Goal: Task Accomplishment & Management: Manage account settings

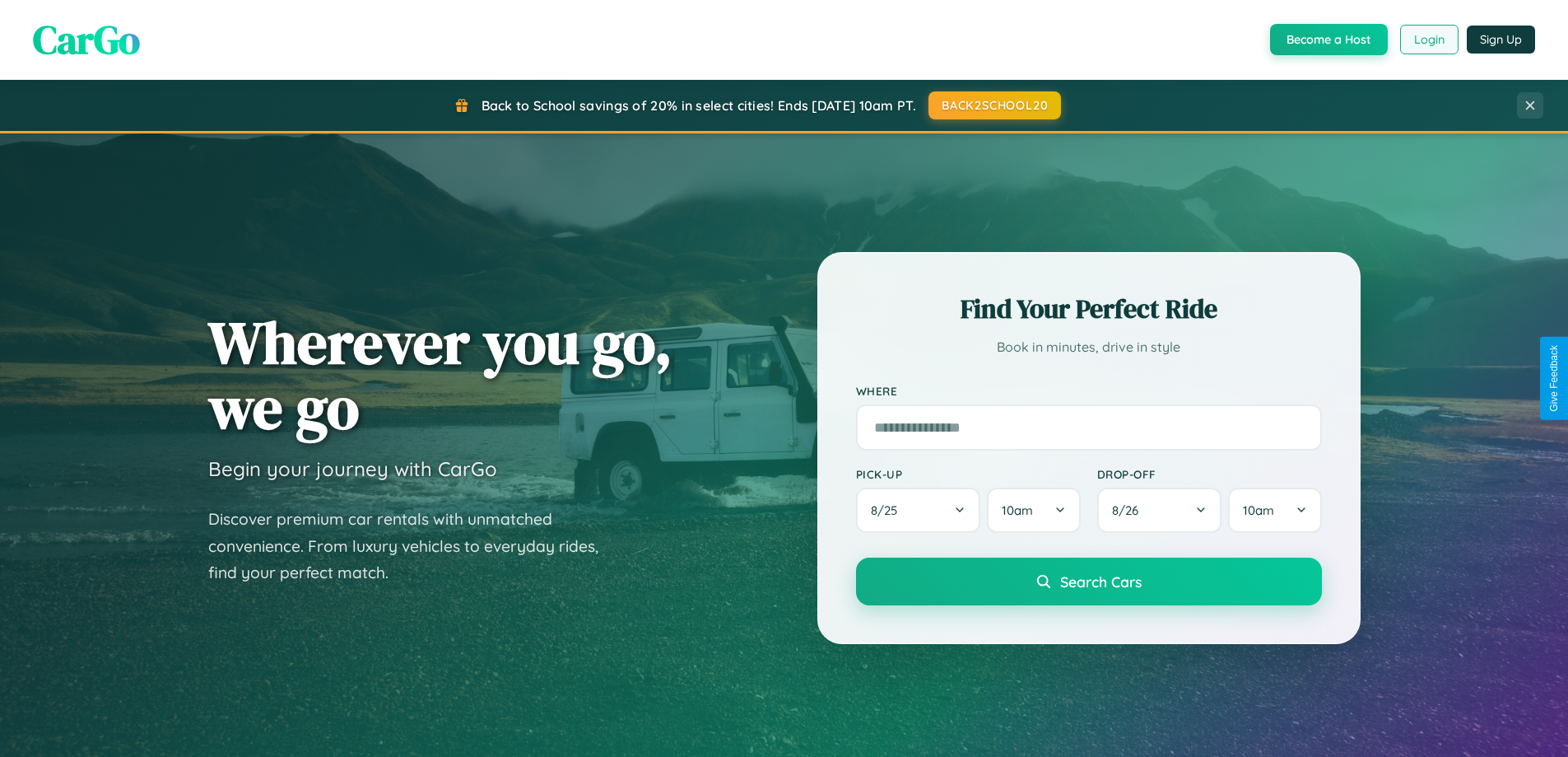
click at [1428, 40] on button "Login" at bounding box center [1429, 40] width 58 height 30
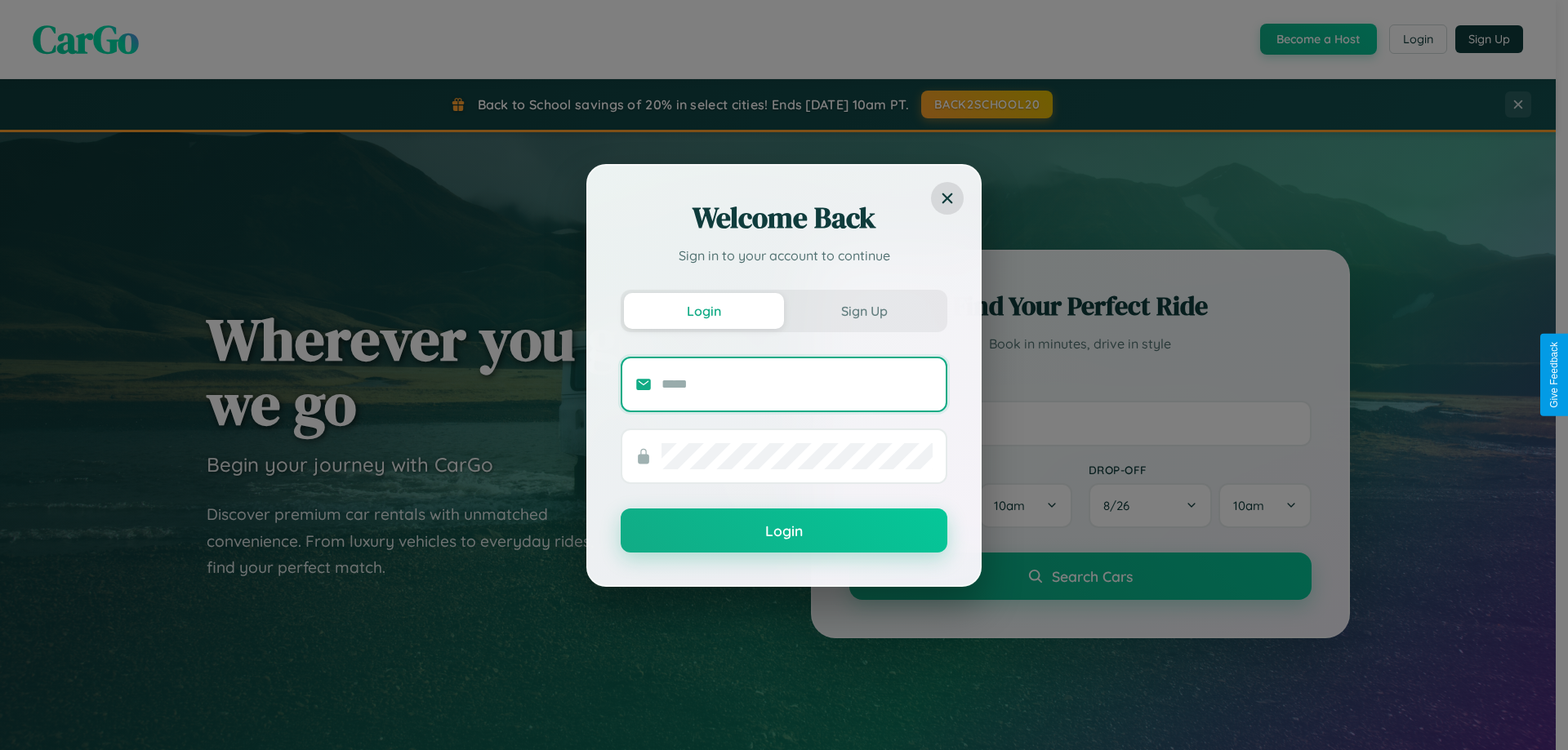
click at [797, 383] on input "text" at bounding box center [796, 384] width 271 height 26
type input "**********"
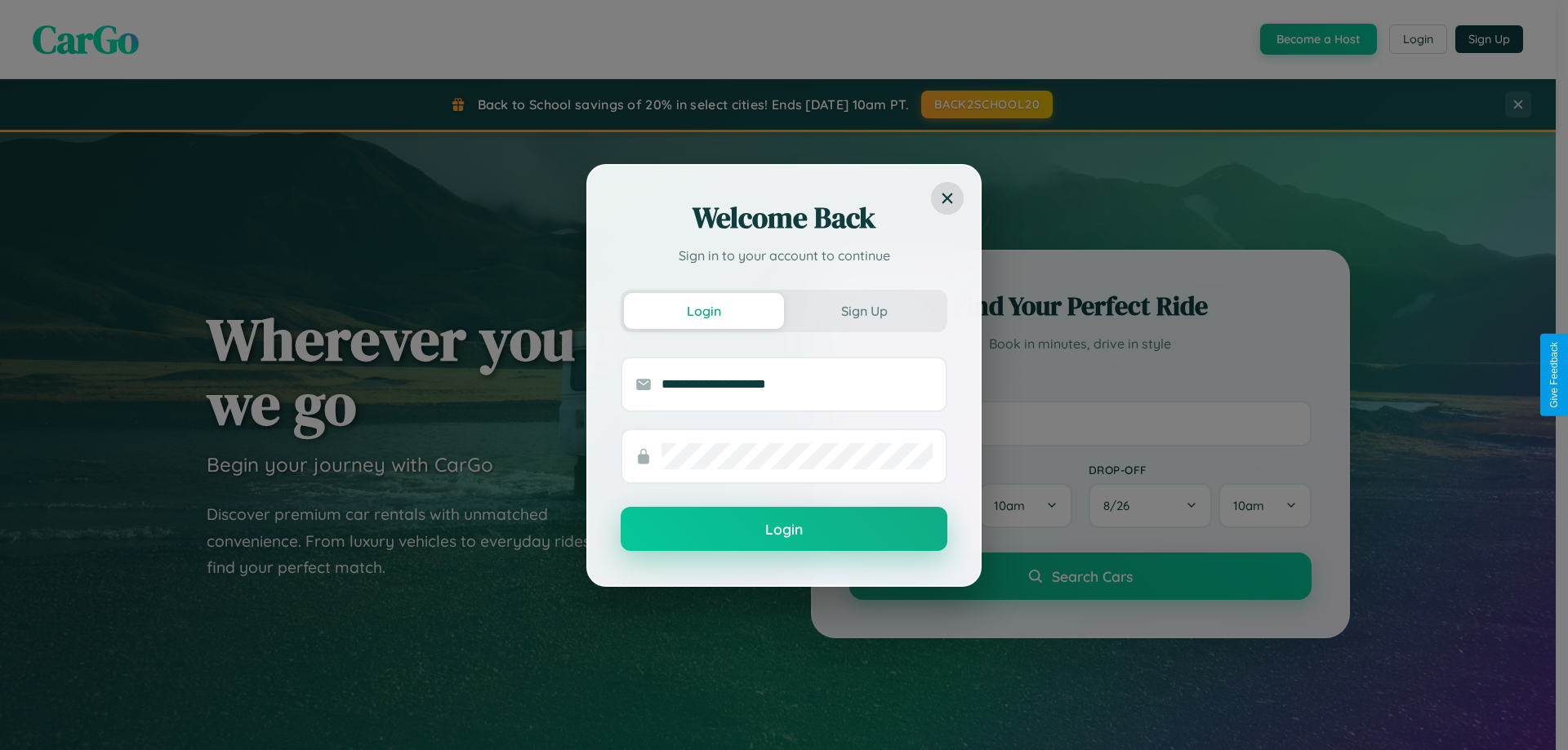
click at [784, 530] on button "Login" at bounding box center [784, 529] width 327 height 44
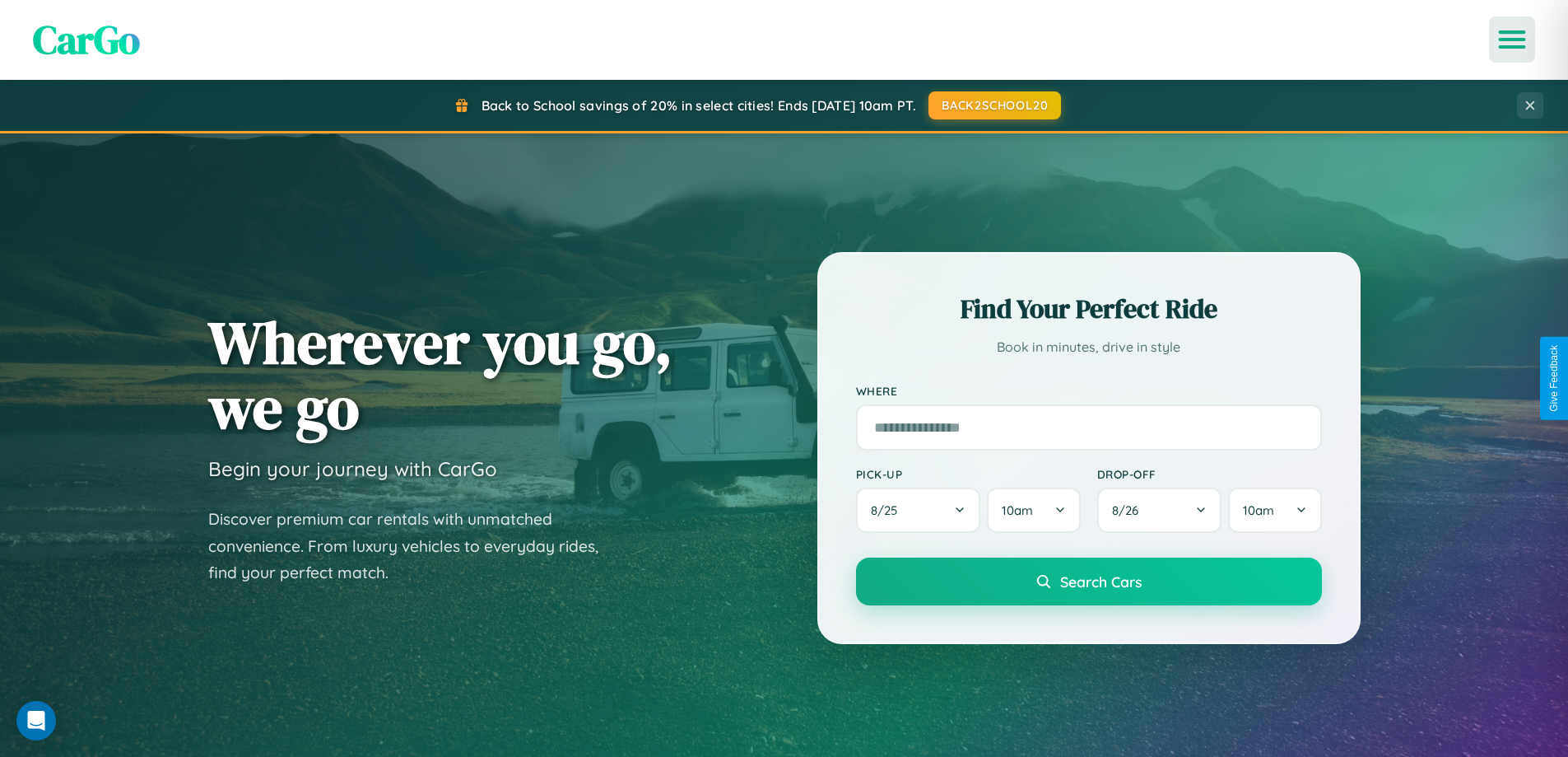
click at [1512, 40] on icon "Open menu" at bounding box center [1513, 39] width 24 height 15
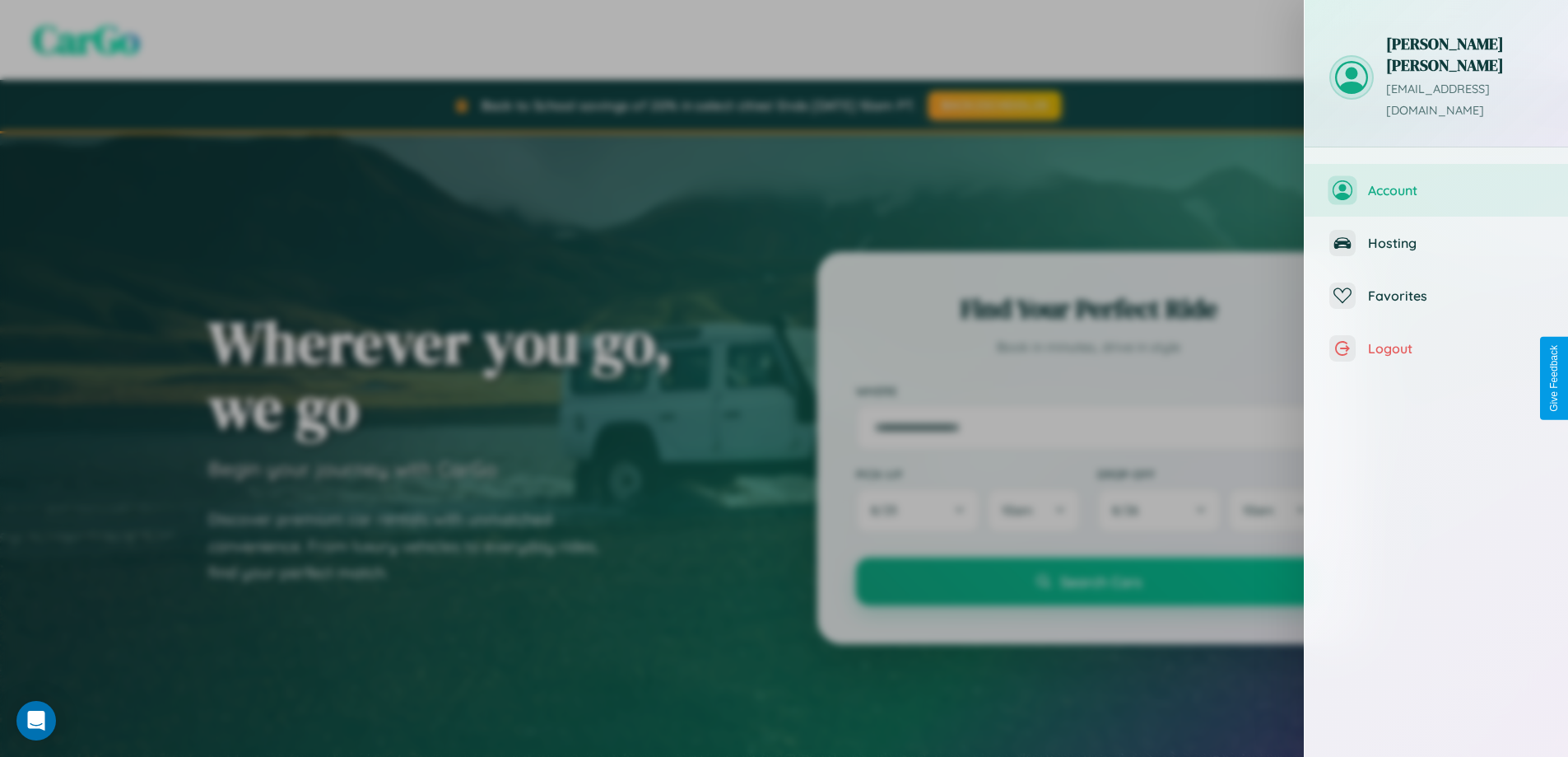
click at [1436, 182] on span "Account" at bounding box center [1455, 190] width 175 height 16
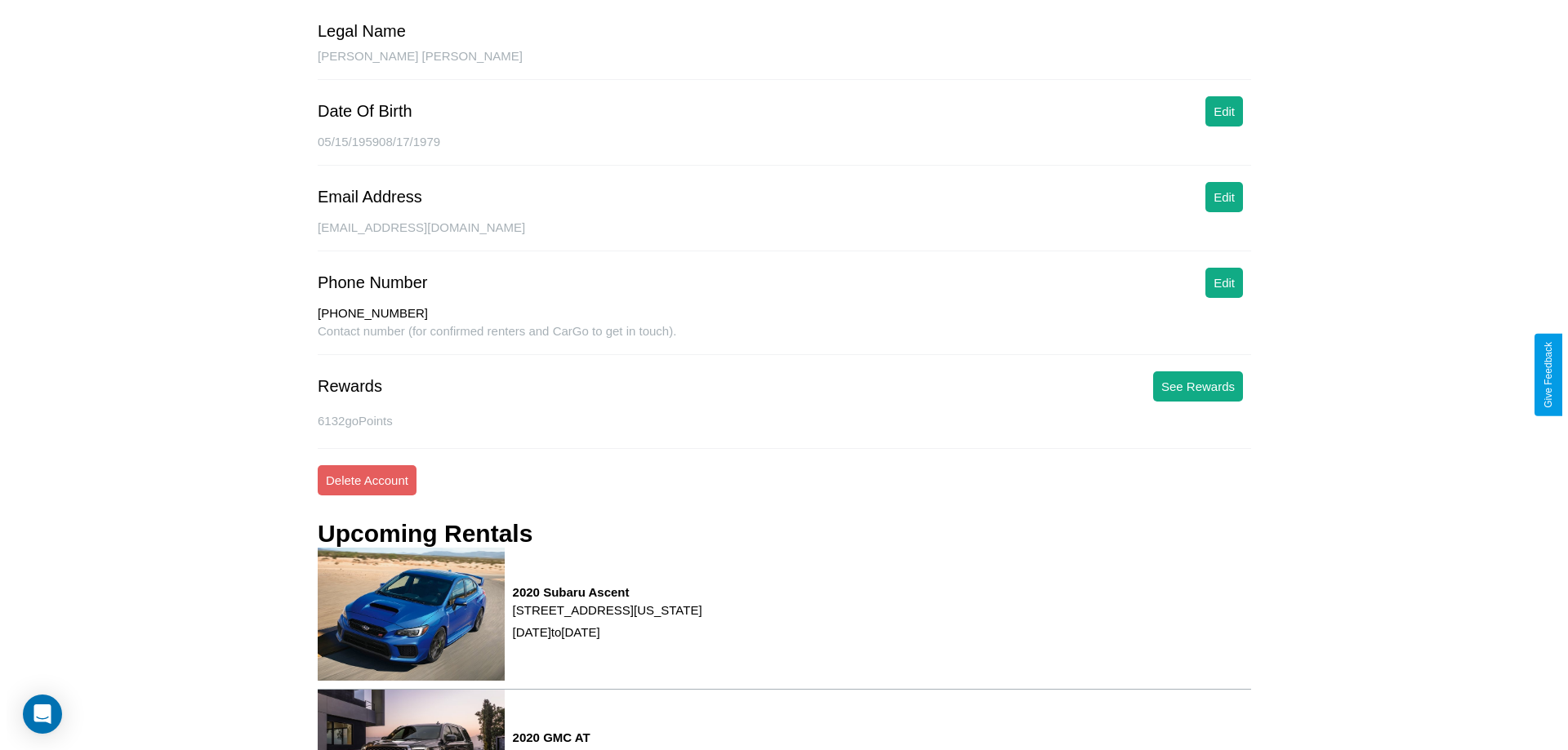
scroll to position [235, 0]
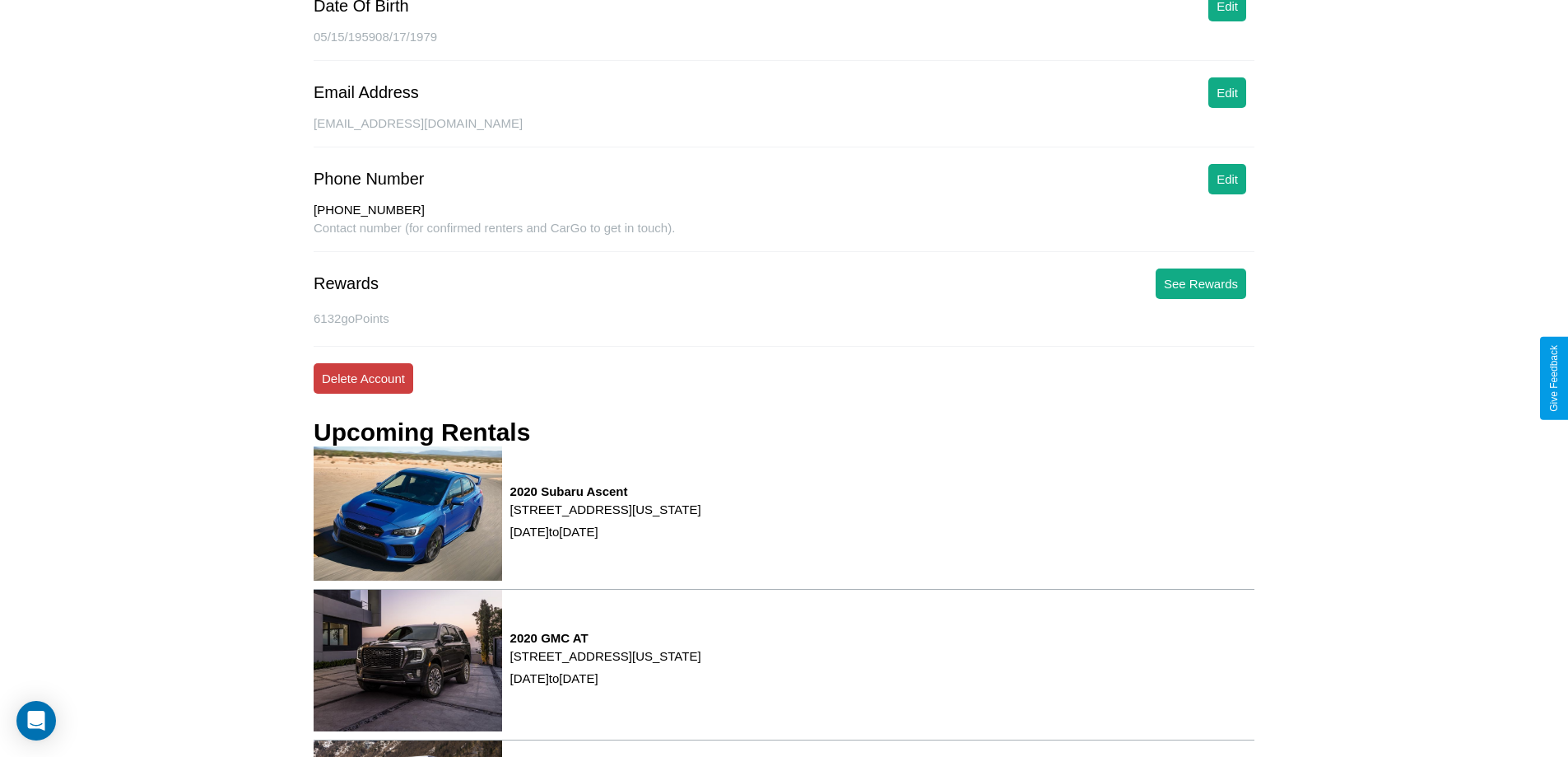
click at [363, 378] on button "Delete Account" at bounding box center [364, 378] width 100 height 30
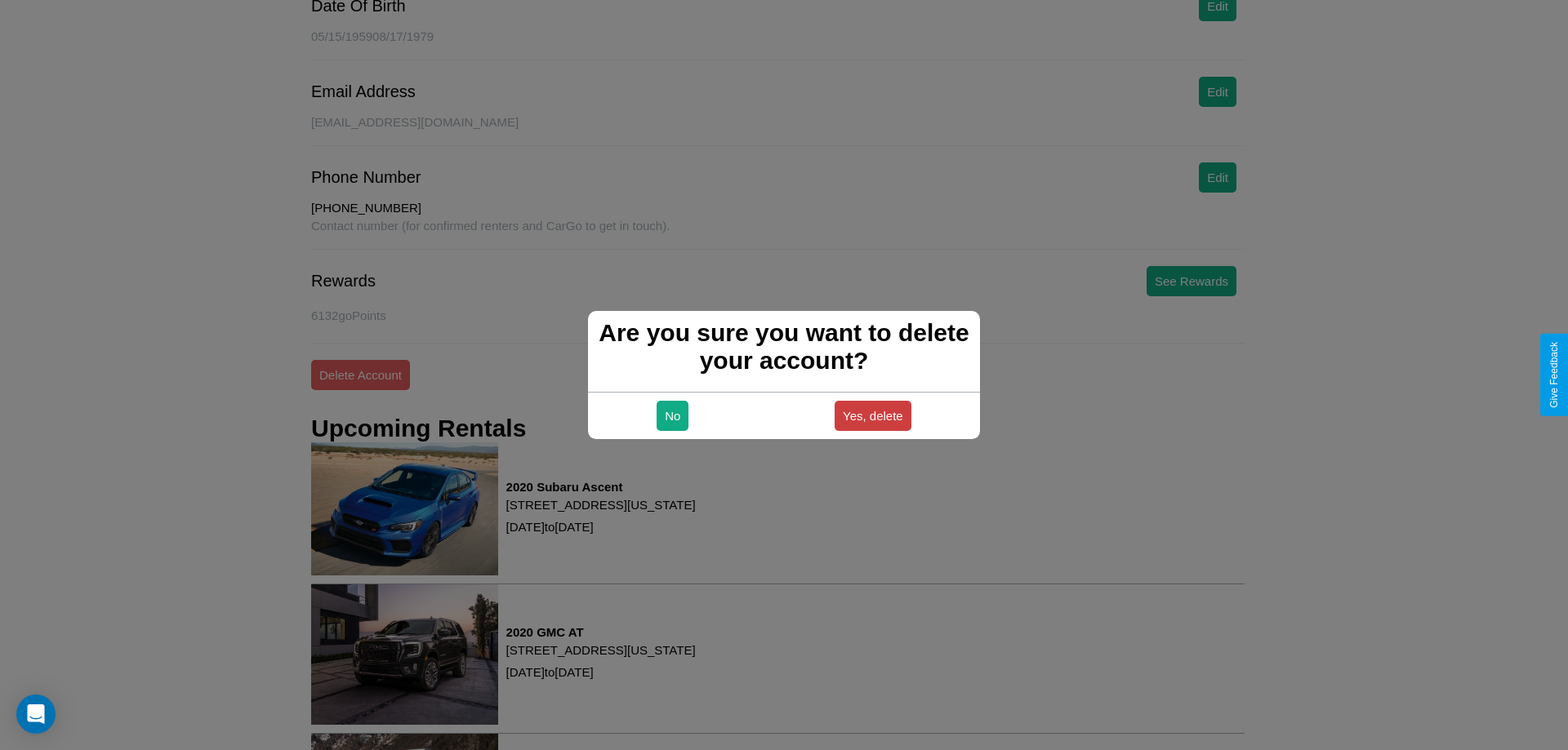
click at [872, 415] on button "Yes, delete" at bounding box center [872, 415] width 76 height 30
